Goal: Task Accomplishment & Management: Manage account settings

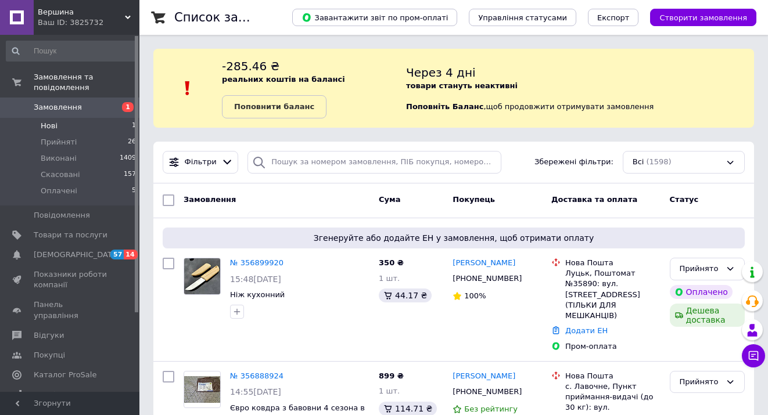
click at [87, 118] on li "Нові 1" at bounding box center [71, 126] width 143 height 16
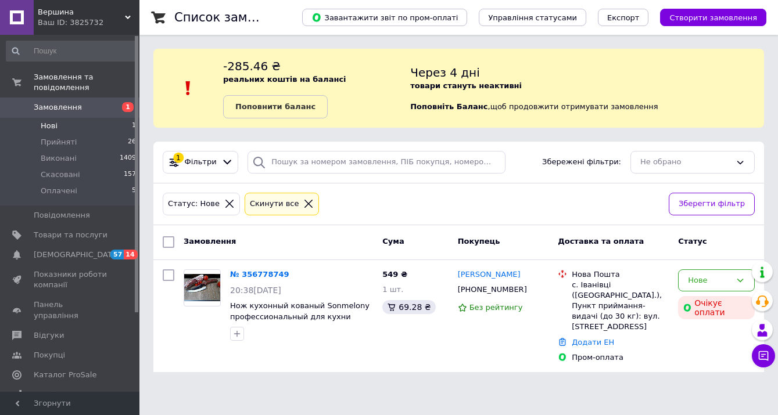
click at [303, 200] on icon at bounding box center [308, 204] width 10 height 10
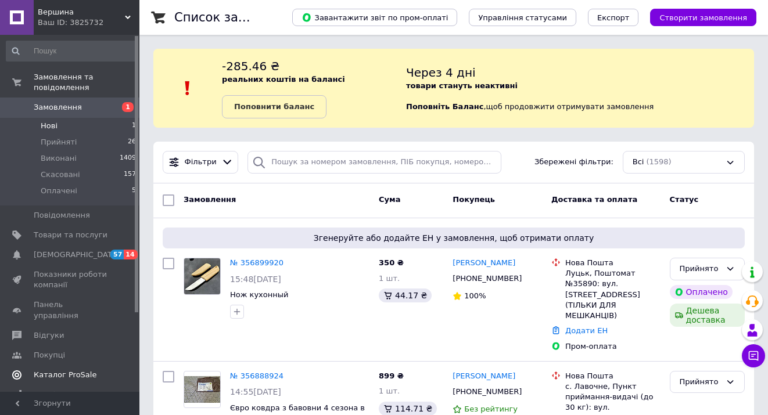
click at [65, 370] on span "Каталог ProSale" at bounding box center [65, 375] width 63 height 10
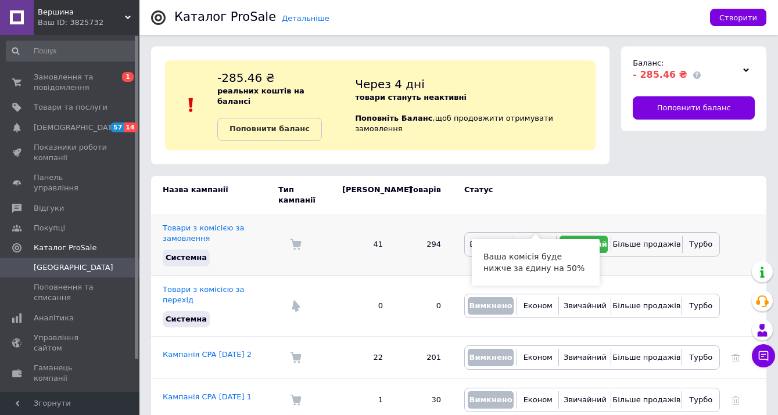
click at [543, 240] on span "Економ" at bounding box center [535, 244] width 29 height 9
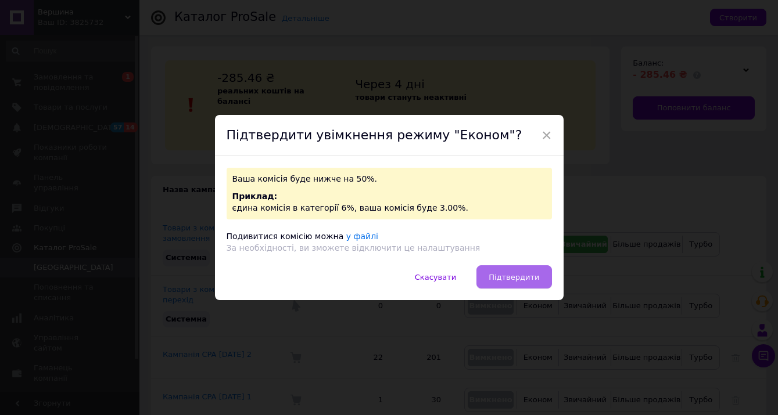
click at [511, 279] on span "Підтвердити" at bounding box center [514, 277] width 51 height 9
